Goal: Task Accomplishment & Management: Manage account settings

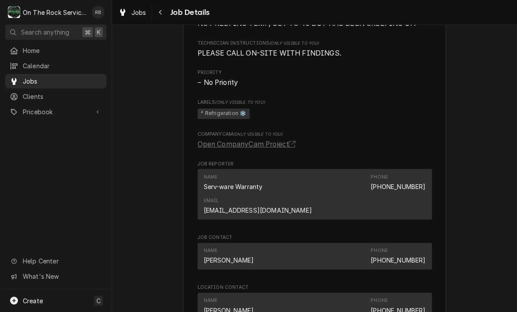
scroll to position [485, 0]
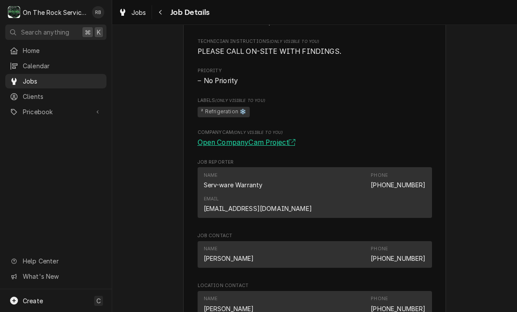
click at [237, 145] on link "Open CompanyCam Project" at bounding box center [249, 143] width 102 height 11
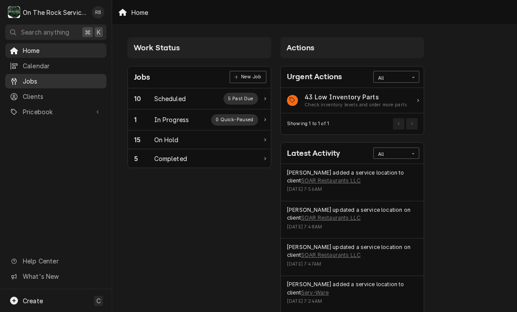
click at [46, 78] on span "Jobs" at bounding box center [62, 81] width 79 height 9
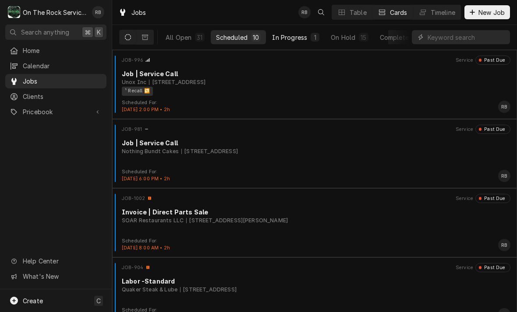
click at [283, 43] on button "In Progress 1" at bounding box center [296, 37] width 58 height 14
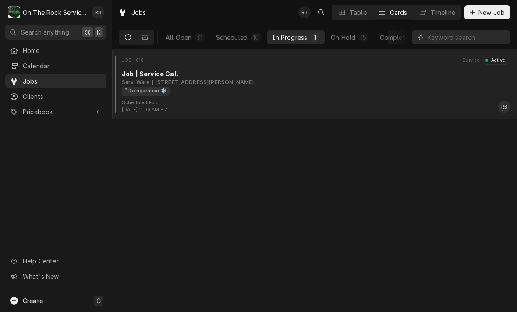
click at [369, 75] on div "Job | Service Call" at bounding box center [316, 73] width 389 height 9
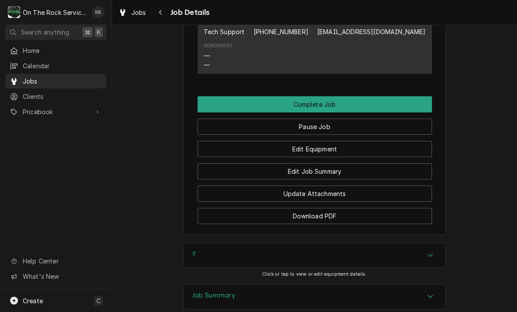
scroll to position [833, 0]
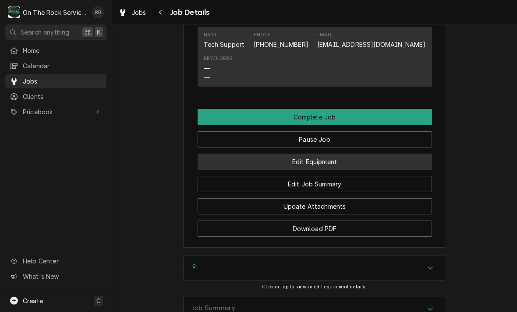
click at [394, 154] on button "Edit Equipment" at bounding box center [315, 162] width 234 height 16
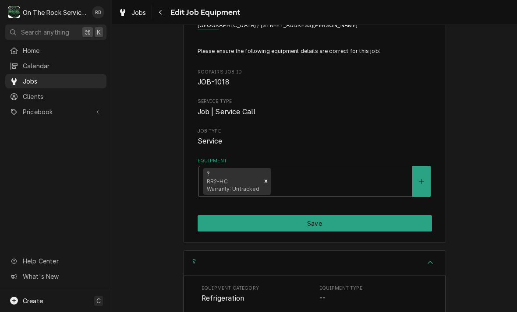
scroll to position [35, 0]
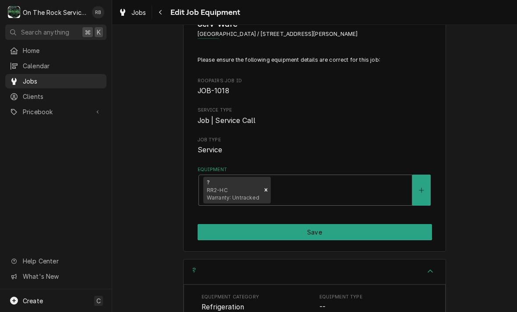
click at [312, 106] on div "Please ensure the following equipment details are correct for this job: Roopair…" at bounding box center [315, 131] width 234 height 150
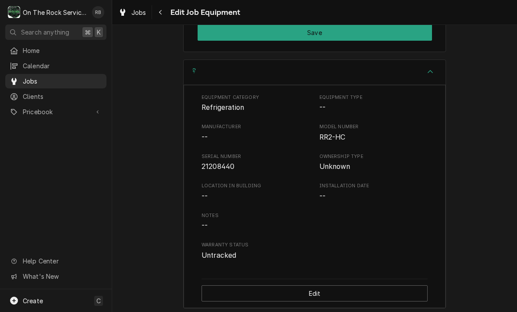
scroll to position [234, 0]
click at [332, 109] on span "--" at bounding box center [373, 108] width 109 height 11
click at [323, 104] on span "--" at bounding box center [322, 108] width 6 height 8
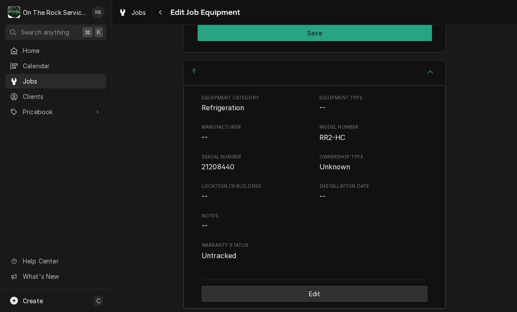
click at [373, 289] on button "Edit" at bounding box center [315, 294] width 226 height 16
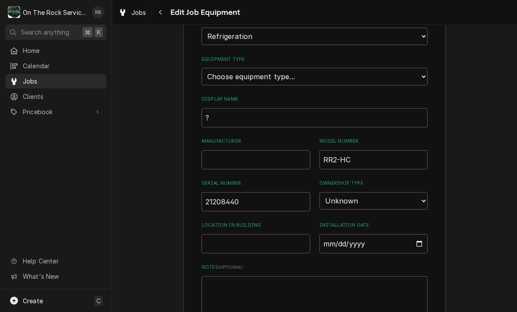
scroll to position [323, 0]
click at [296, 149] on input "Manufacturer" at bounding box center [256, 158] width 109 height 19
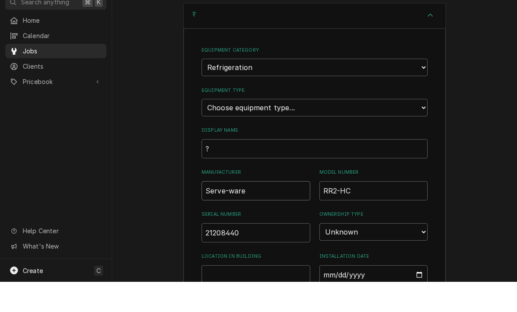
scroll to position [260, 0]
type input "Serve-ware"
click at [376, 130] on select "Choose equipment type... Bar Refrigeration Blast Chiller Chef Base Freezer Chef…" at bounding box center [315, 139] width 226 height 18
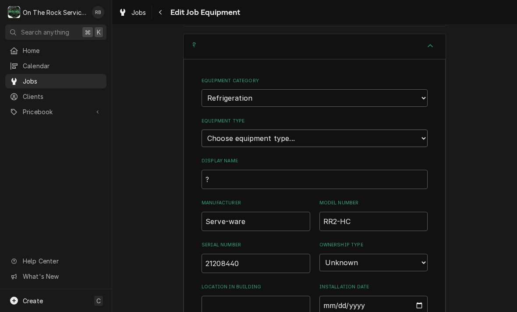
select select "71"
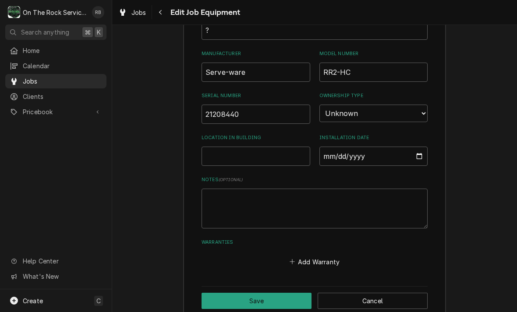
scroll to position [409, 0]
click at [271, 294] on button "Save" at bounding box center [257, 302] width 110 height 16
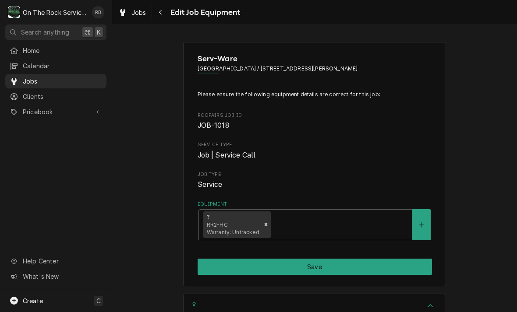
scroll to position [0, 0]
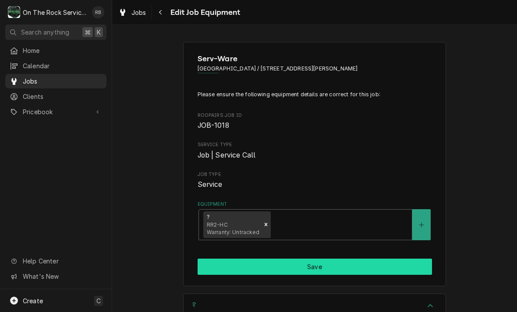
click at [379, 268] on button "Save" at bounding box center [315, 267] width 234 height 16
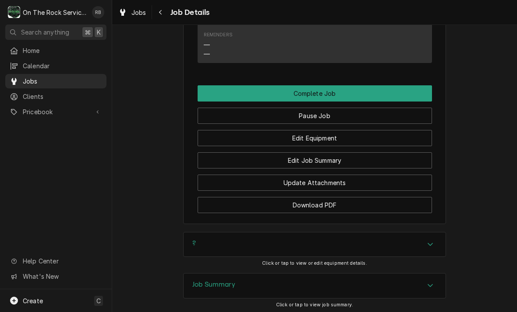
scroll to position [850, 0]
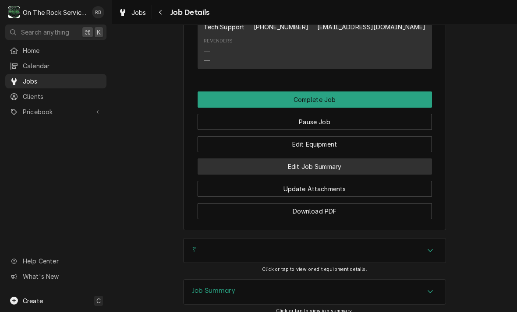
click at [379, 159] on button "Edit Job Summary" at bounding box center [315, 167] width 234 height 16
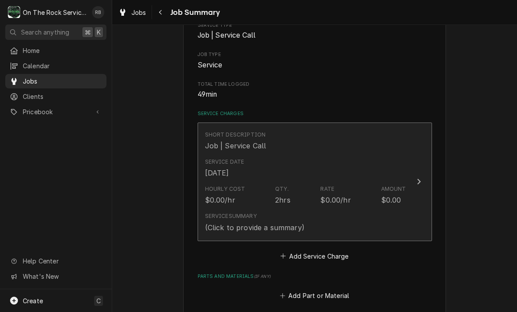
click at [371, 162] on div "Service Date [DATE]" at bounding box center [305, 168] width 201 height 27
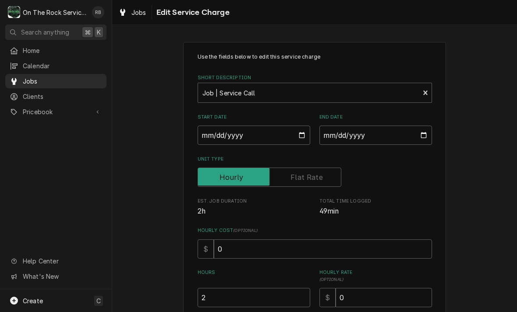
scroll to position [36, 0]
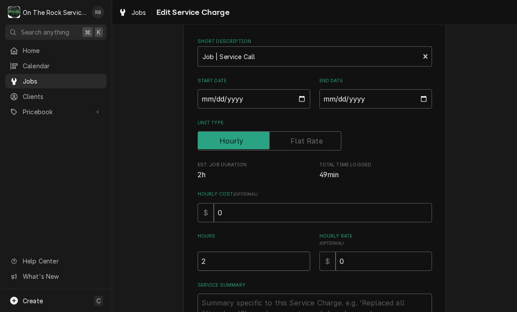
click at [279, 261] on input "2" at bounding box center [254, 261] width 113 height 19
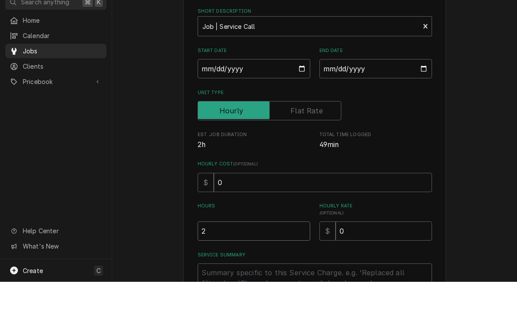
type textarea "x"
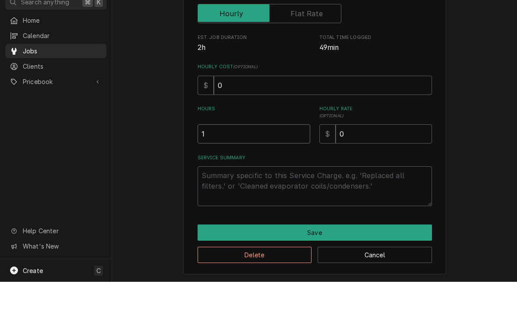
scroll to position [133, 0]
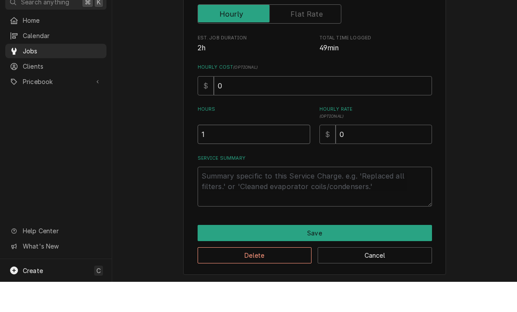
type input "1"
click at [350, 197] on textarea "Service Summary" at bounding box center [315, 217] width 234 height 40
type textarea "x"
type textarea "t"
type textarea "x"
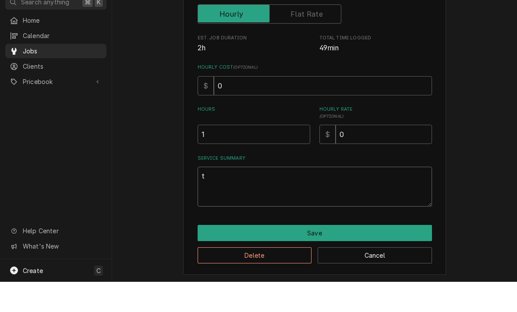
type textarea "te"
type textarea "x"
type textarea "tec"
type textarea "x"
type textarea "tech"
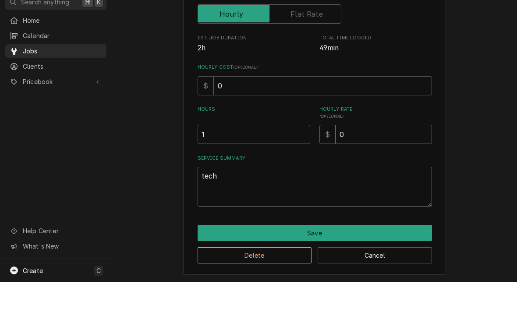
type textarea "x"
type textarea "techs"
type textarea "x"
type textarea "tech"
type textarea "x"
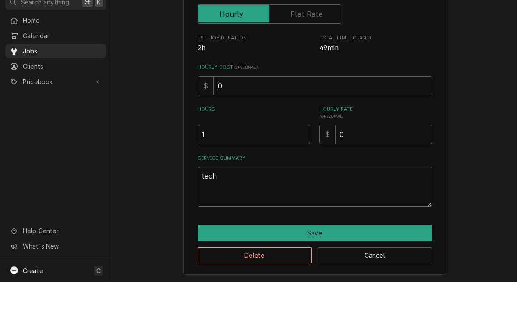
type textarea "tec"
type textarea "x"
type textarea "te"
type textarea "x"
type textarea "t"
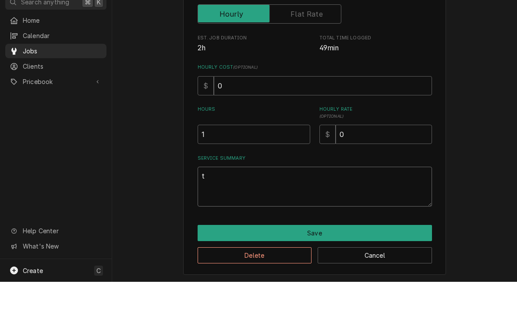
type textarea "x"
type textarea "8"
type textarea "x"
type textarea "8/"
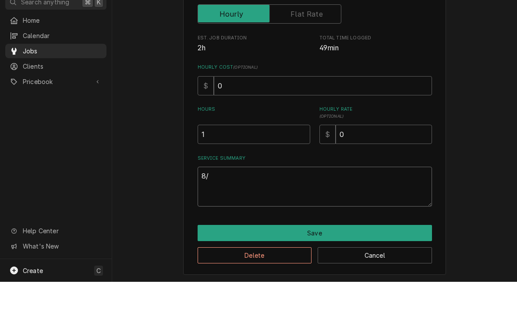
type textarea "x"
type textarea "8/2"
type textarea "x"
type textarea "8/23"
type textarea "x"
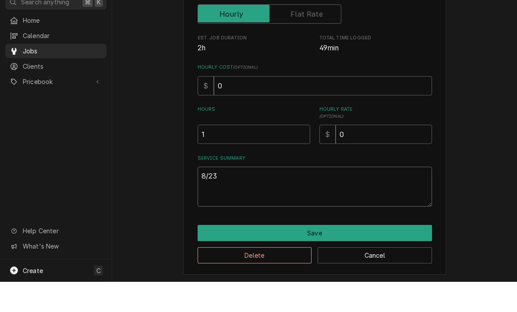
type textarea "8/23/"
type textarea "x"
type textarea "8/23/2"
type textarea "x"
type textarea "8/23/25"
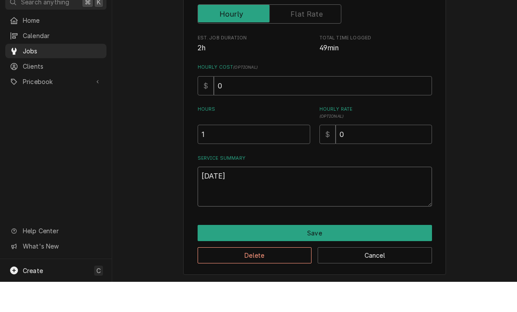
type textarea "x"
type textarea "8/23/2"
type textarea "x"
type textarea "8/23/"
type textarea "x"
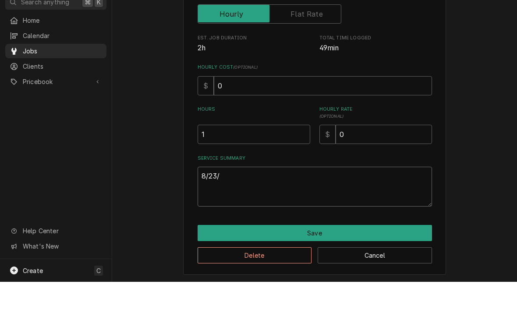
type textarea "8/23"
type textarea "x"
type textarea "8/2"
type textarea "x"
type textarea "8/25"
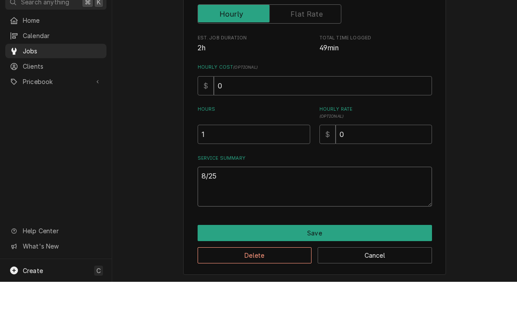
type textarea "x"
type textarea "8/25/"
type textarea "x"
type textarea "8/25/2"
type textarea "x"
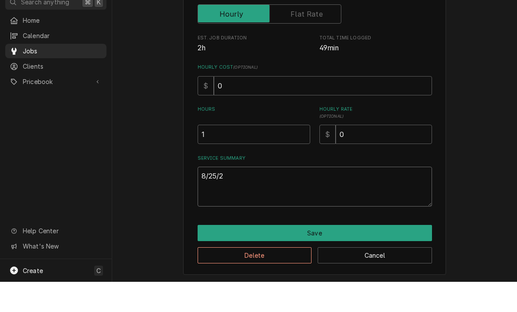
type textarea "8/25/28"
type textarea "x"
type textarea "8/25/28"
type textarea "x"
type textarea "8/25/28"
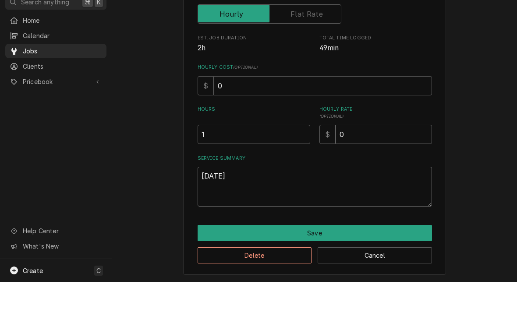
type textarea "x"
type textarea "8/25/28 R"
type textarea "x"
type textarea "8/25/28 Ra"
type textarea "x"
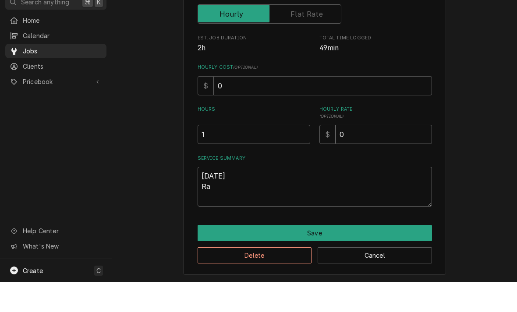
type textarea "8/25/28 Ray"
type textarea "x"
type textarea "8/25/28 Ray"
type textarea "x"
type textarea "8/25/28 Ray a"
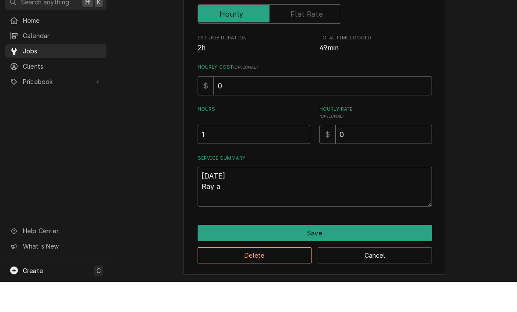
type textarea "x"
type textarea "8/25/28 Ray an"
type textarea "x"
type textarea "8/25/28 Ray and"
type textarea "x"
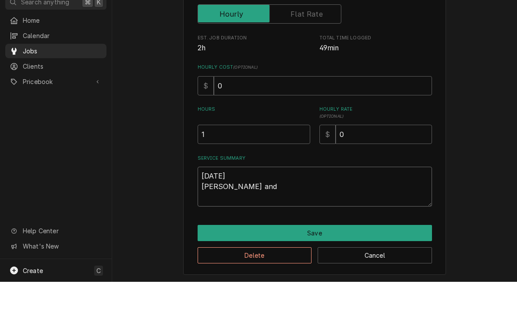
type textarea "8/25/28 Ray and"
type textarea "x"
type textarea "8/25/28 Ray and i"
type textarea "x"
type textarea "8/25/28 Ray and iz"
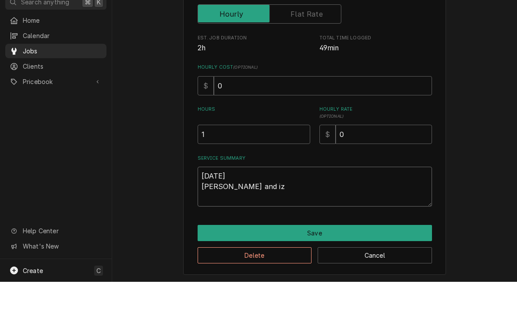
type textarea "x"
type textarea "8/25/28 Ray and izz"
type textarea "x"
type textarea "8/25/28 Ray and izzy"
type textarea "x"
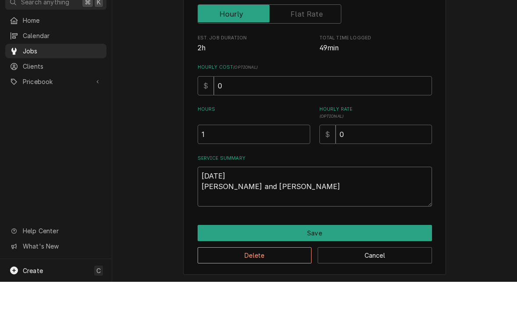
type textarea "8/25/28 Ray and Izzy"
type textarea "x"
type textarea "8/25/28 Ray and Izzy"
type textarea "x"
type textarea "8/25/28 Ray and Izzy p"
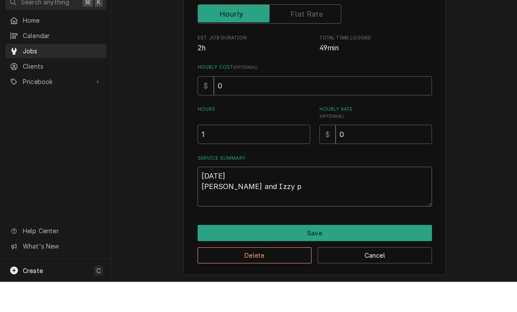
type textarea "x"
type textarea "8/25/28 Ray and Izzy pr"
type textarea "x"
type textarea "8/25/28 Ray and Izzy pro"
type textarea "x"
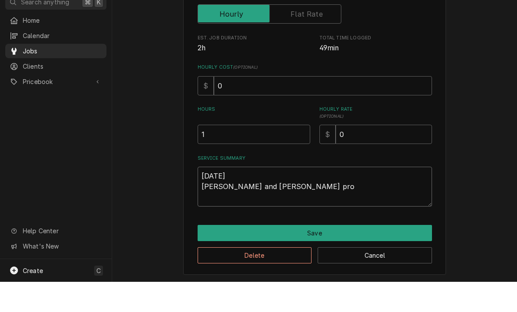
type textarea "8/25/28 Ray and Izzy prov"
type textarea "x"
type textarea "8/25/28 Ray and Izzy provi"
type textarea "x"
type textarea "8/25/28 Ray and Izzy provid"
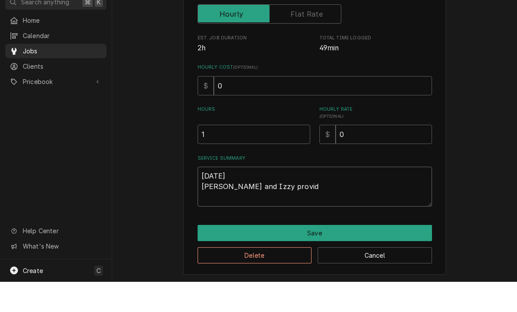
type textarea "x"
type textarea "8/25/28 Ray and Izzy provide"
type textarea "x"
type textarea "8/25/28 Ray and Izzy provided"
type textarea "x"
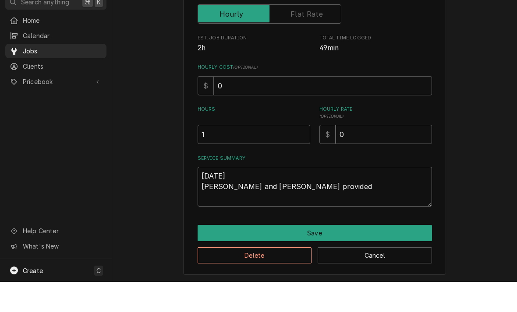
type textarea "8/25/28 Ray and Izzy provided"
type textarea "x"
type textarea "8/25/28 Ray and Izzy provided s"
type textarea "x"
type textarea "8/25/28 Ray and Izzy provided se"
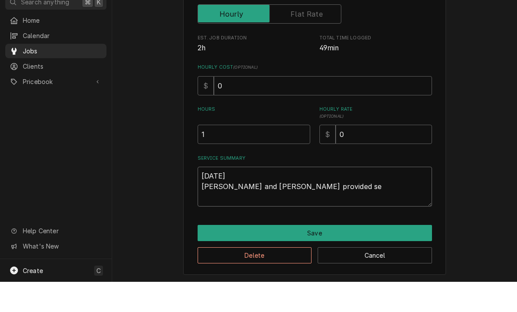
type textarea "x"
type textarea "8/25/28 Ray and Izzy provided ser"
type textarea "x"
type textarea "8/25/28 Ray and Izzy provided serv"
type textarea "x"
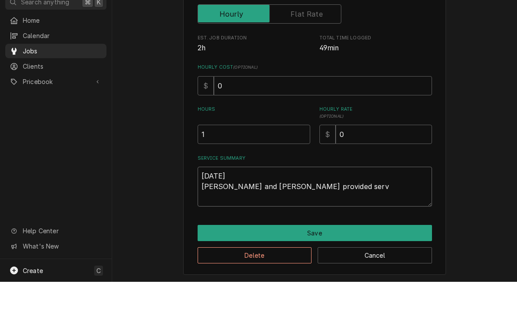
type textarea "8/25/28 Ray and Izzy provided servi"
type textarea "x"
type textarea "8/25/28 Ray and Izzy provided servic"
type textarea "x"
type textarea "8/25/28 Ray and Izzy provided service"
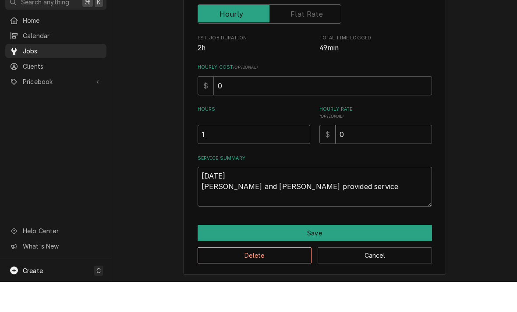
type textarea "x"
type textarea "8/25/28 Ray and Izzy provided service"
type textarea "x"
type textarea "8/25/28 Ray and Izzy provided service p"
type textarea "x"
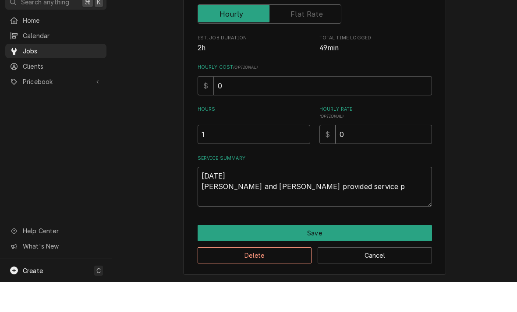
type textarea "8/25/28 Ray and Izzy provided service pa"
type textarea "x"
type textarea "8/25/28 Ray and Izzy provided service par"
type textarea "x"
type textarea "8/25/28 Ray and Izzy provided service part"
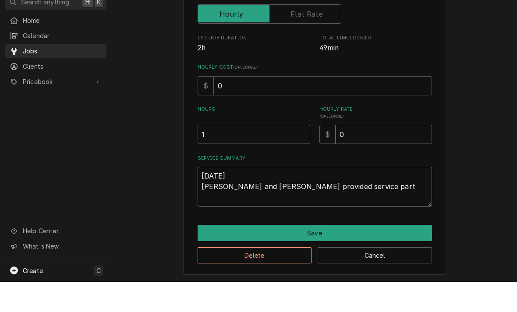
type textarea "x"
type textarea "8/25/28 Ray and Izzy provided service parts"
type textarea "x"
type textarea "8/25/28 Ray and Izzy provided service parts"
type textarea "x"
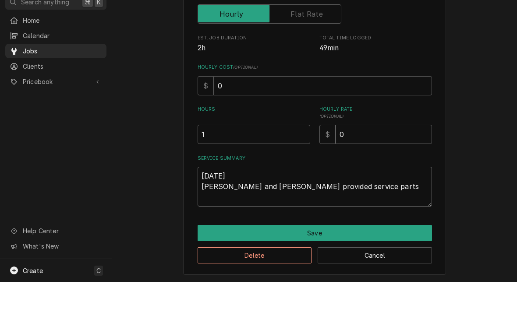
type textarea "8/25/28 Ray and Izzy provided service parts a"
type textarea "x"
type textarea "8/25/28 Ray and Izzy provided service parts an"
type textarea "x"
type textarea "8/25/28 Ray and Izzy provided service parts and"
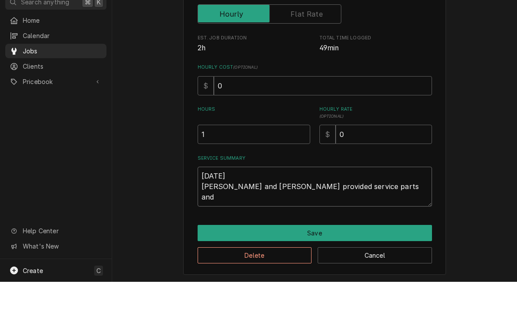
type textarea "x"
type textarea "8/25/28 Ray and Izzy provided service parts and"
type textarea "x"
type textarea "8/25/28 Ray and Izzy provided service parts and l"
type textarea "x"
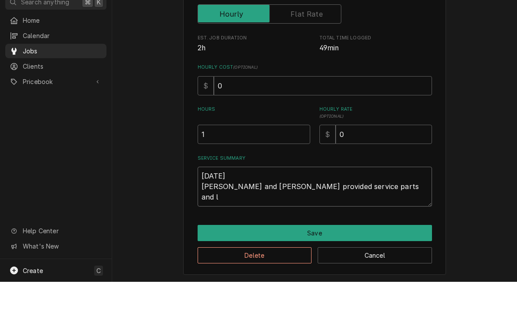
type textarea "8/25/28 Ray and Izzy provided service parts and la"
type textarea "x"
type textarea "8/25/28 Ray and Izzy provided service parts and lab"
type textarea "x"
type textarea "8/25/28 Ray and Izzy provided service parts and labo"
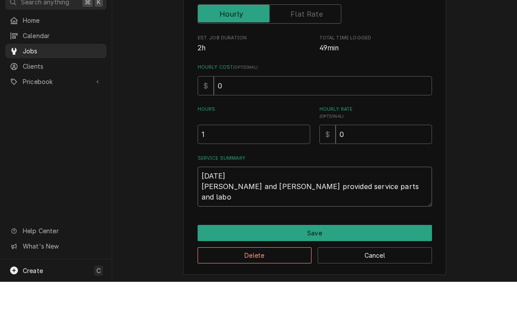
type textarea "x"
type textarea "8/25/28 Ray and Izzy provided service parts and labor"
type textarea "x"
type textarea "8/25/28 Ray and Izzy provided service parts and labor"
type textarea "x"
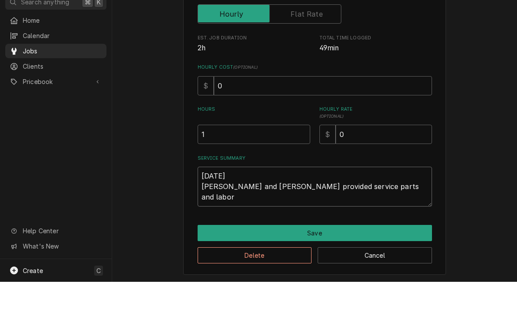
type textarea "8/25/28 Ray and Izzy provided service parts and labor t"
type textarea "x"
type textarea "8/25/28 Ray and Izzy provided service parts and labor t"
type textarea "x"
type textarea "8/25/28 Ray and Izzy provided service parts and labor t"
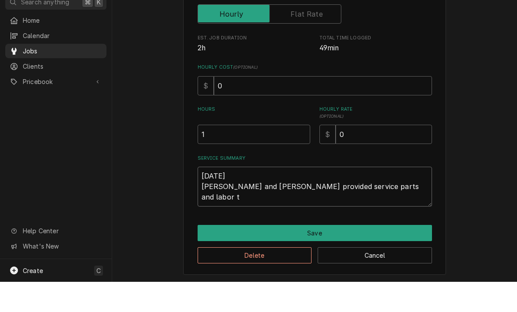
type textarea "x"
type textarea "8/25/28 Ray and Izzy provided service parts and labor"
type textarea "x"
type textarea "8/25/28 Ray and Izzy provided service parts and labor t"
type textarea "x"
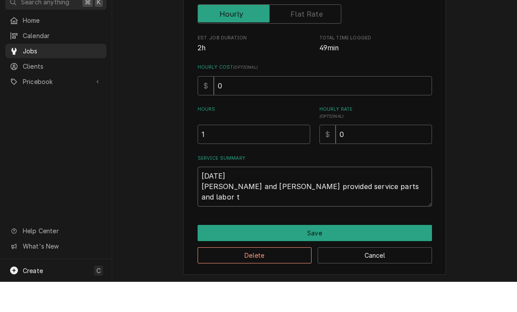
type textarea "8/25/28 Ray and Izzy provided service parts and labor to"
type textarea "x"
type textarea "8/25/28 Ray and Izzy provided service parts and labor to"
type textarea "x"
type textarea "8/25/28 Ray and Izzy provided service parts and labor to d"
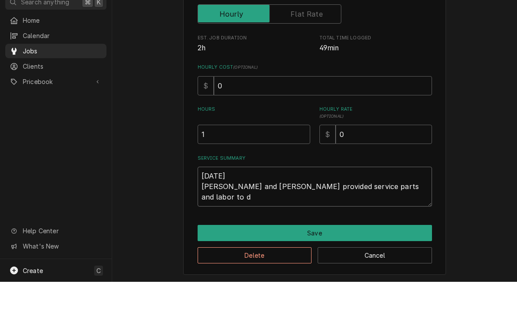
type textarea "x"
type textarea "8/25/28 Ray and Izzy provided service parts and labor to di"
type textarea "x"
type textarea "8/25/28 Ray and Izzy provided service parts and labor to diagnose"
type textarea "x"
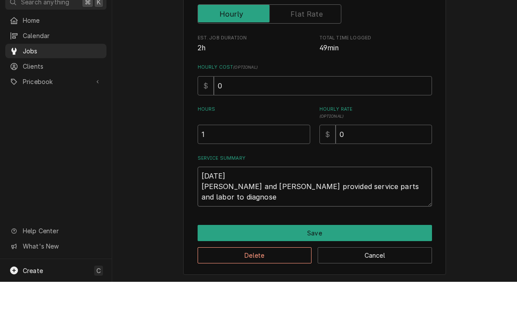
type textarea "8/25/28 Ray and Izzy provided service parts and labor to diagnose"
type textarea "x"
type textarea "8/25/28 Ray and Izzy provided service parts and labor to diagnose u"
type textarea "x"
type textarea "8/25/28 Ray and Izzy provided service parts and labor to diagnose un"
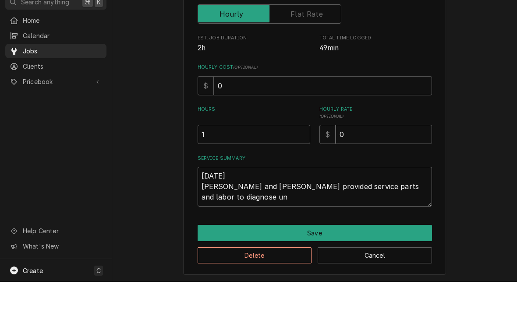
type textarea "x"
type textarea "8/25/28 Ray and Izzy provided service parts and labor to diagnose uni"
type textarea "x"
type textarea "8/25/28 Ray and Izzy provided service parts and labor to diagnose unit"
type textarea "x"
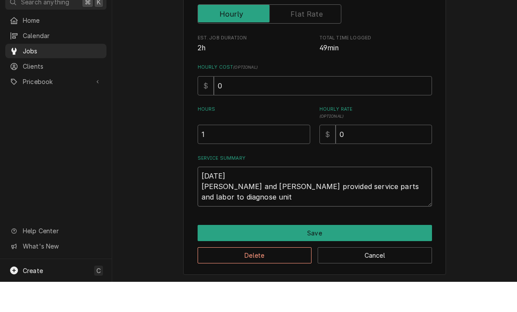
type textarea "8/25/28 Ray and Izzy provided service parts and labor to diagnose unit"
type textarea "x"
type textarea "8/25/28 Ray and Izzy provided service parts and labor to diagnose unit"
type textarea "x"
type textarea "8/25/28 Ray and Izzy provided service parts and labor to diagnose unit."
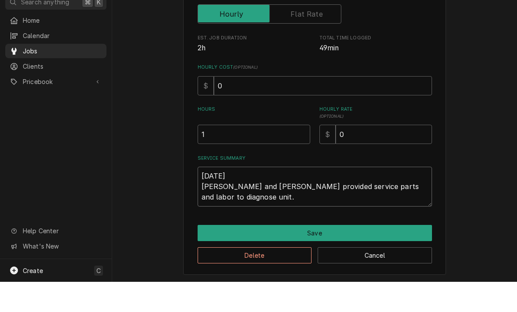
type textarea "x"
type textarea "8/25/28 Ray and Izzy provided service parts and labor to diagnose unit"
type textarea "x"
type textarea "8/25/28 Ray and Izzy provided service parts and labor to diagnose unit"
type textarea "x"
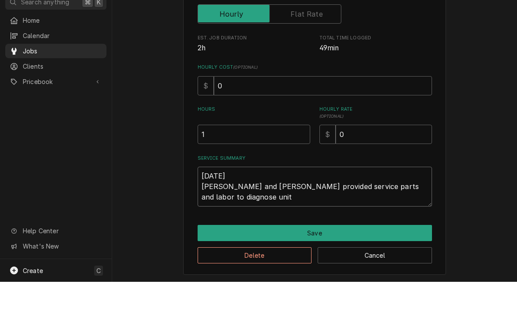
type textarea "8/25/28 Ray and Izzy provided service parts and labor to diagnose unit"
type textarea "x"
type textarea "8/25/28 Ray and Izzy provided service parts and labor to diagnose unit T"
type textarea "x"
type textarea "8/25/28 Ray and Izzy provided service parts and labor to diagnose unit Te"
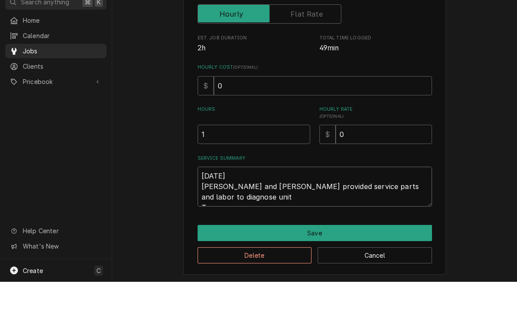
type textarea "x"
type textarea "8/25/28 Ray and Izzy provided service parts and labor to diagnose unit Tec"
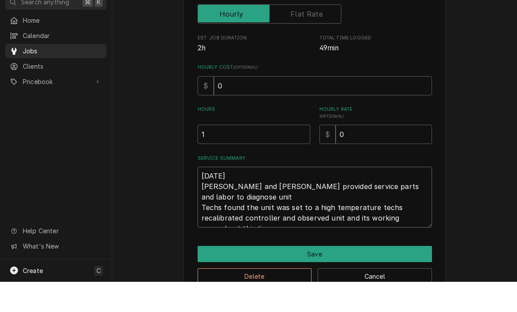
click at [365, 209] on textarea "8/25/28 Ray and Izzy provided service parts and labor to diagnose unit Techs fo…" at bounding box center [315, 227] width 234 height 61
click at [280, 219] on textarea "8/25/28 Ray and Izzy provided service parts and labor to diagnose unit Techs fo…" at bounding box center [315, 227] width 234 height 61
click at [417, 197] on textarea "8/25/28 Ray and Izzy provided service parts and labor to diagnose unit Techs fo…" at bounding box center [315, 227] width 234 height 61
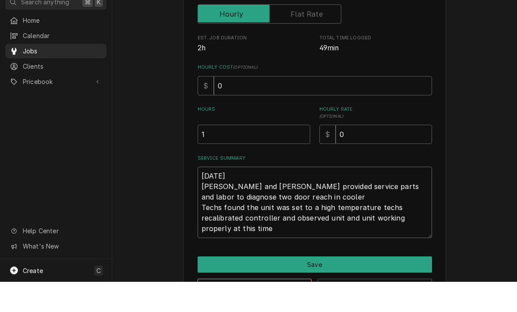
click at [291, 225] on textarea "8/25/28 Ray and Izzy provided service parts and labor to diagnose two door reac…" at bounding box center [315, 232] width 234 height 71
click at [327, 203] on textarea "8/25/28 Ray and Izzy provided service parts and labor to diagnose two door reac…" at bounding box center [315, 232] width 234 height 71
click at [373, 202] on textarea "8/25/28 Ray and Izzy provided service parts and labor to diagnose two door reac…" at bounding box center [315, 232] width 234 height 71
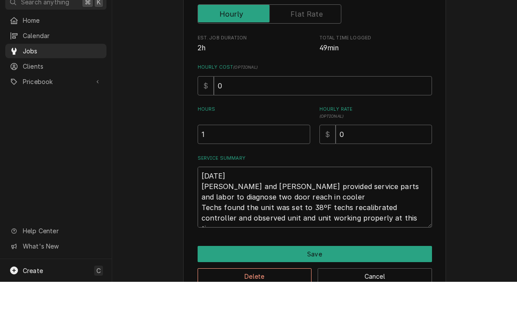
click at [426, 204] on textarea "8/25/28 Ray and Izzy provided service parts and labor to diagnose two door reac…" at bounding box center [315, 227] width 234 height 61
click at [244, 219] on textarea "8/25/28 Ray and Izzy provided service parts and labor to diagnose two door reac…" at bounding box center [315, 227] width 234 height 61
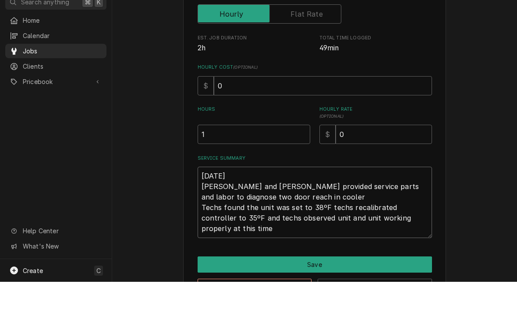
click at [324, 219] on textarea "8/25/28 Ray and Izzy provided service parts and labor to diagnose two door reac…" at bounding box center [315, 232] width 234 height 71
click at [357, 217] on textarea "8/25/28 Ray and Izzy provided service parts and labor to diagnose two door reac…" at bounding box center [315, 232] width 234 height 71
click at [280, 230] on textarea "8/25/28 Ray and Izzy provided service parts and labor to diagnose two door reac…" at bounding box center [315, 232] width 234 height 71
click at [329, 205] on textarea "8/25/28 Ray and Izzy provided service parts and labor to diagnose two door reac…" at bounding box center [315, 232] width 234 height 71
click at [357, 229] on textarea "8/25/28 Ray and Izzy provided service parts and labor to diagnose two door reac…" at bounding box center [315, 232] width 234 height 71
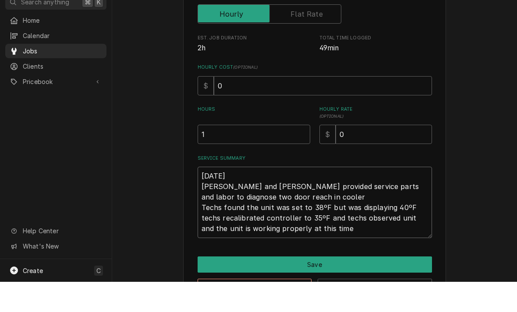
click at [265, 219] on textarea "8/25/28 Ray and Izzy provided service parts and labor to diagnose two door reac…" at bounding box center [315, 232] width 234 height 71
click at [249, 216] on textarea "8/25/28 Ray and Izzy provided service parts and labor to diagnose two door reac…" at bounding box center [315, 232] width 234 height 71
click at [402, 226] on textarea "8/25/28 Ray and Izzy provided service parts and labor to diagnose two door reac…" at bounding box center [315, 232] width 234 height 71
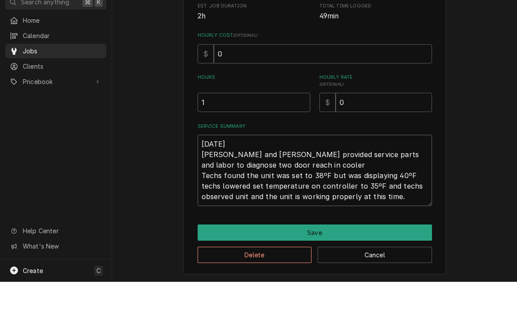
scroll to position [165, 0]
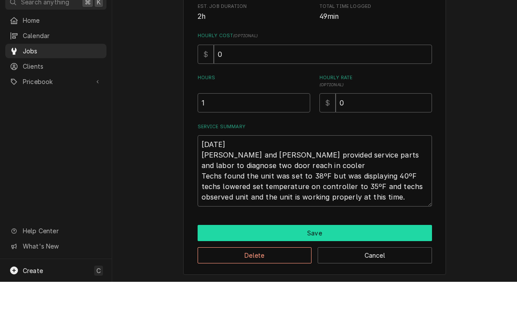
click at [400, 255] on button "Save" at bounding box center [315, 263] width 234 height 16
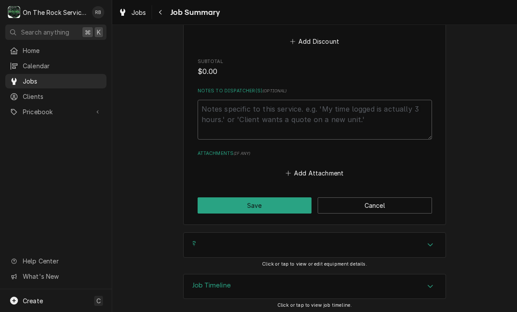
scroll to position [522, 0]
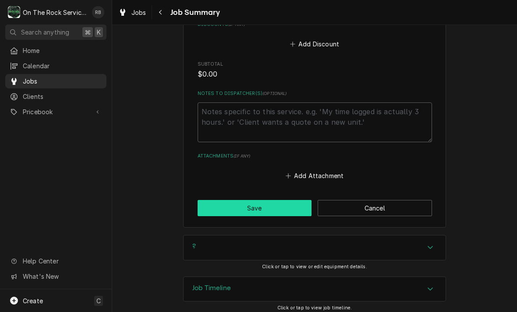
click at [296, 202] on button "Save" at bounding box center [255, 208] width 114 height 16
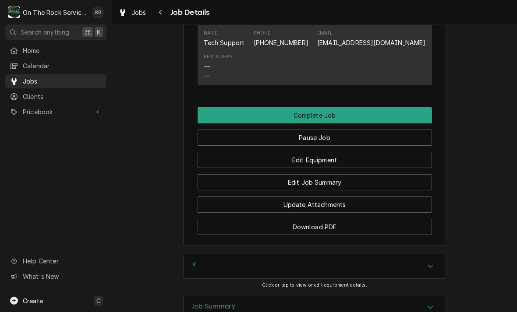
scroll to position [937, 0]
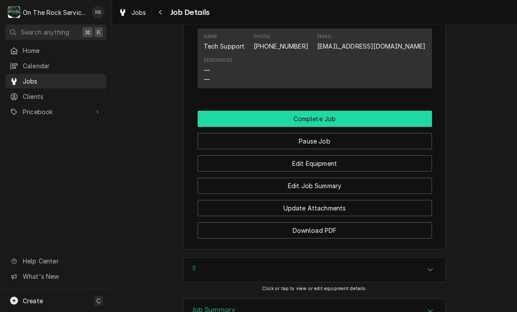
click at [402, 111] on button "Complete Job" at bounding box center [315, 119] width 234 height 16
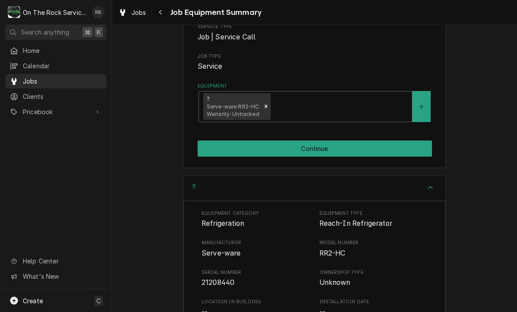
scroll to position [110, 0]
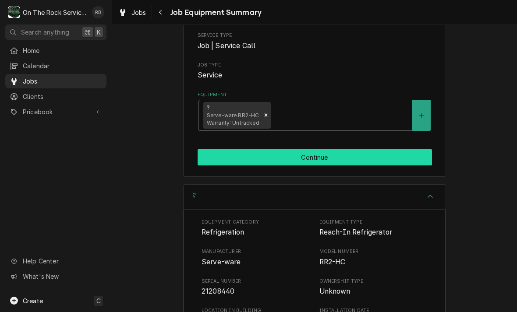
click at [399, 149] on button "Continue" at bounding box center [315, 157] width 234 height 16
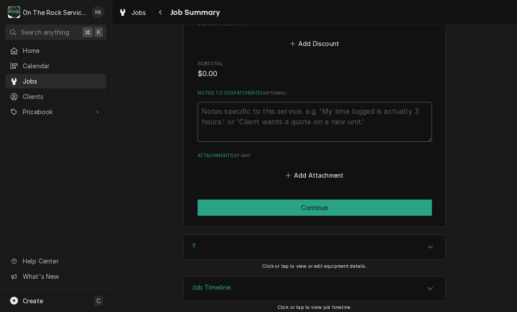
scroll to position [522, 0]
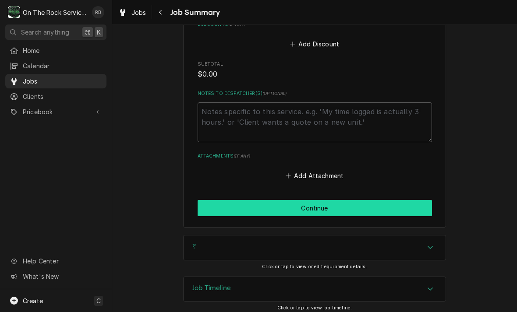
click at [408, 204] on button "Continue" at bounding box center [315, 208] width 234 height 16
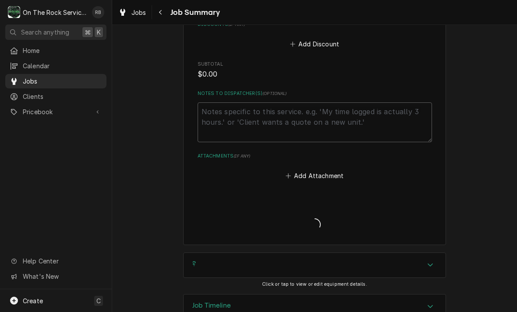
type textarea "x"
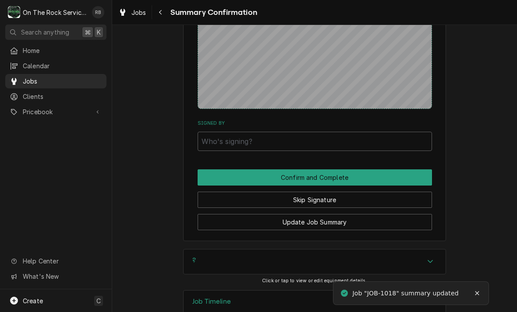
scroll to position [522, 0]
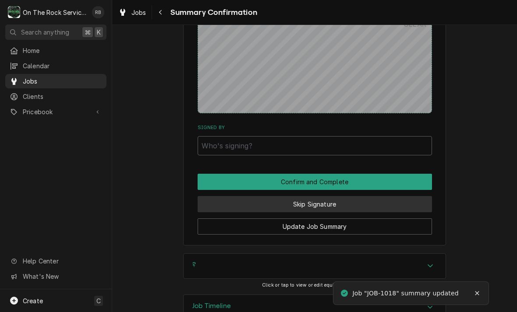
click at [379, 201] on button "Skip Signature" at bounding box center [315, 204] width 234 height 16
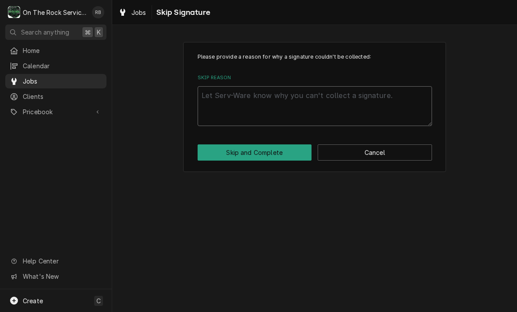
click at [372, 90] on textarea "Skip Reason" at bounding box center [315, 106] width 234 height 40
type textarea "x"
type textarea "N"
type textarea "x"
type textarea "No"
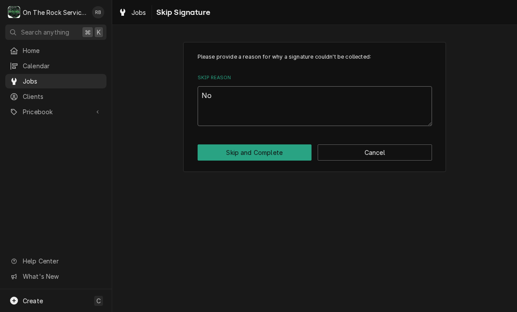
type textarea "x"
type textarea "Not"
type textarea "x"
type textarea "Not"
type textarea "x"
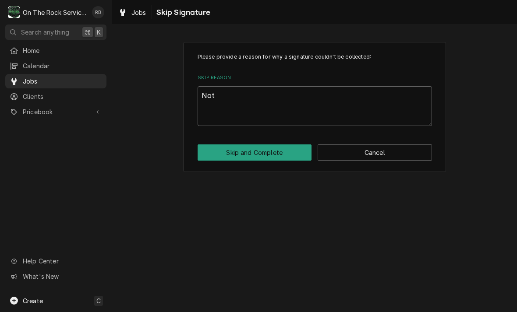
type textarea "Not n"
type textarea "x"
type textarea "Not ne"
type textarea "x"
type textarea "Not nee"
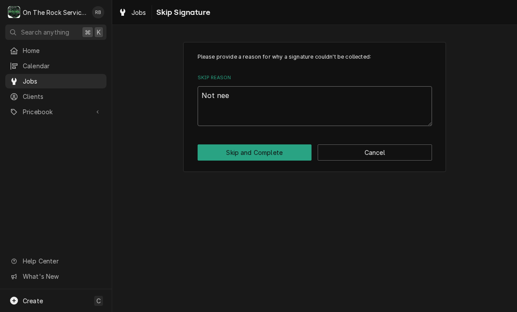
type textarea "x"
type textarea "Not need"
type textarea "x"
type textarea "Not neede"
type textarea "x"
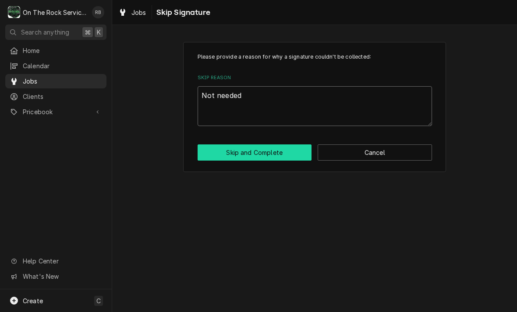
type textarea "Not needed"
click at [276, 148] on button "Skip and Complete" at bounding box center [255, 153] width 114 height 16
type textarea "x"
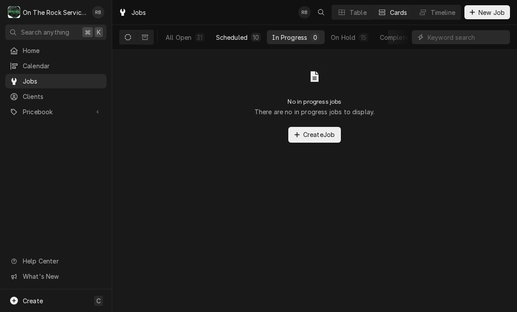
click at [240, 33] on div "Scheduled" at bounding box center [232, 37] width 32 height 9
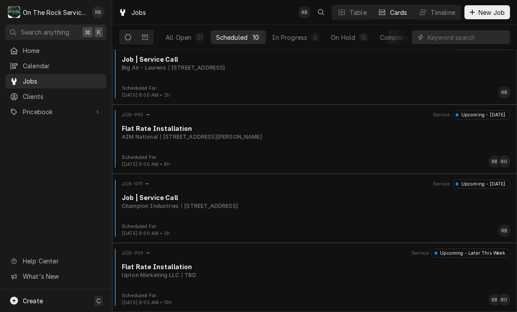
scroll to position [430, 0]
